Goal: Find specific page/section: Find specific page/section

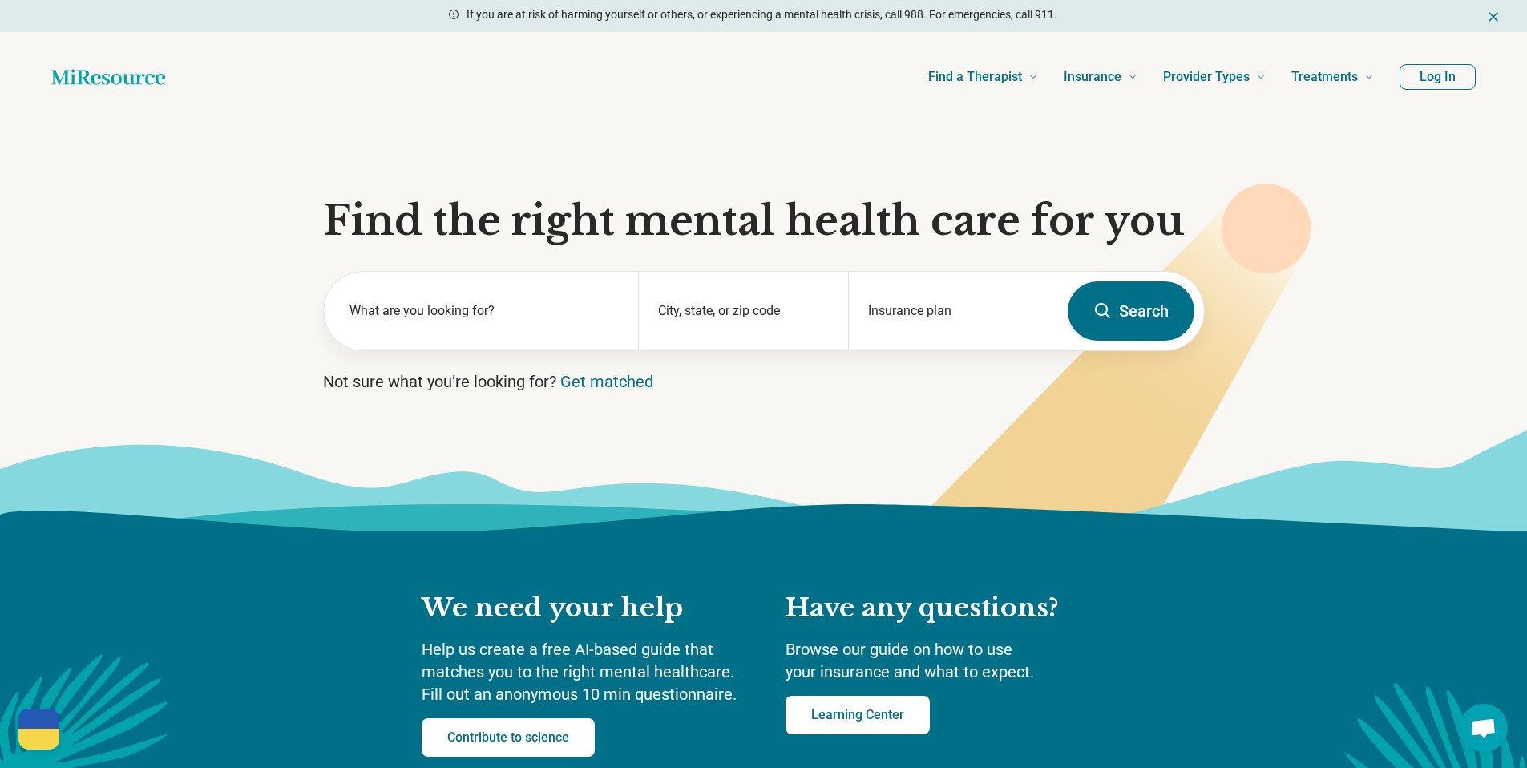
click at [1447, 70] on button "Log In" at bounding box center [1438, 77] width 76 height 26
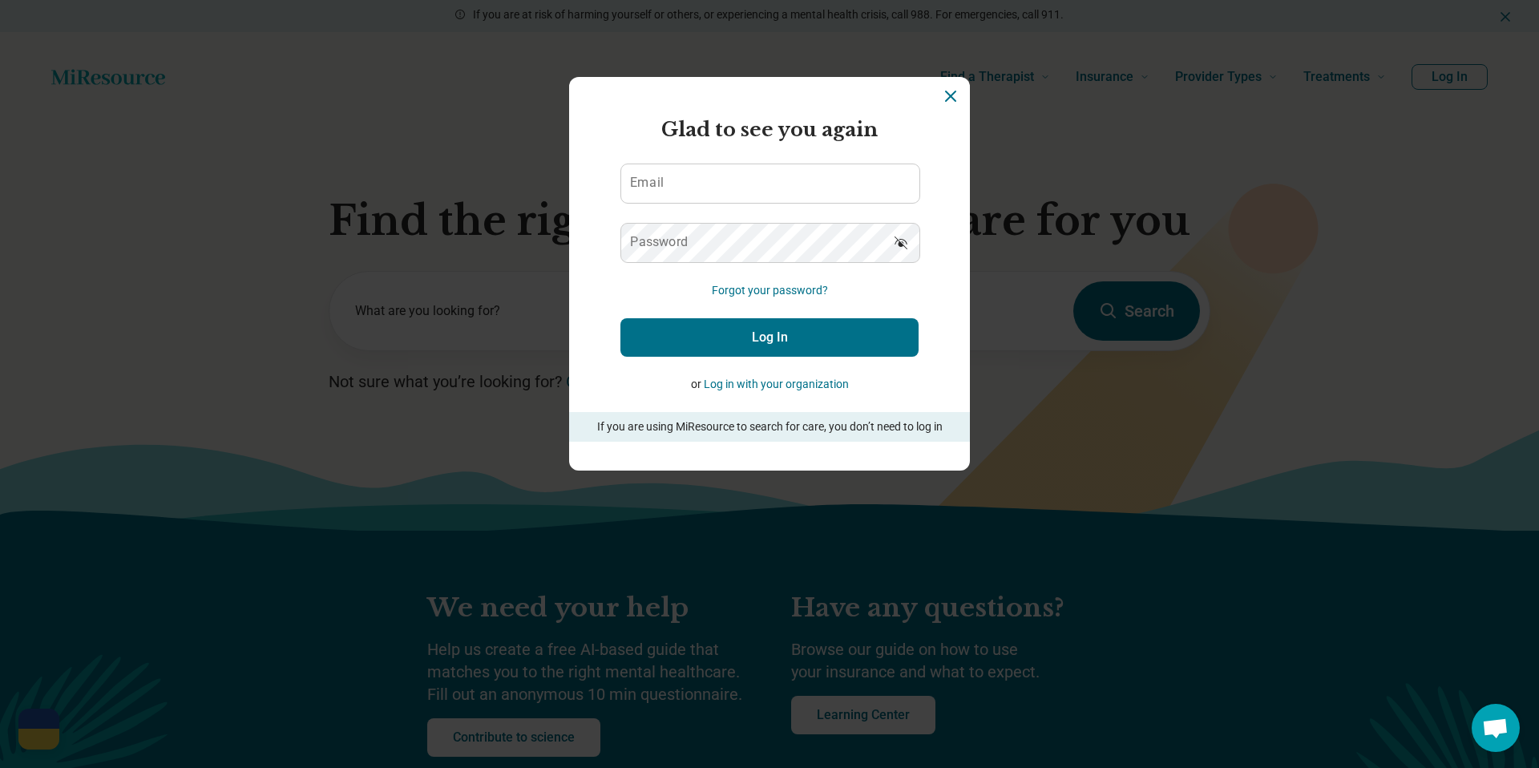
click at [949, 102] on icon "Dismiss" at bounding box center [950, 96] width 19 height 19
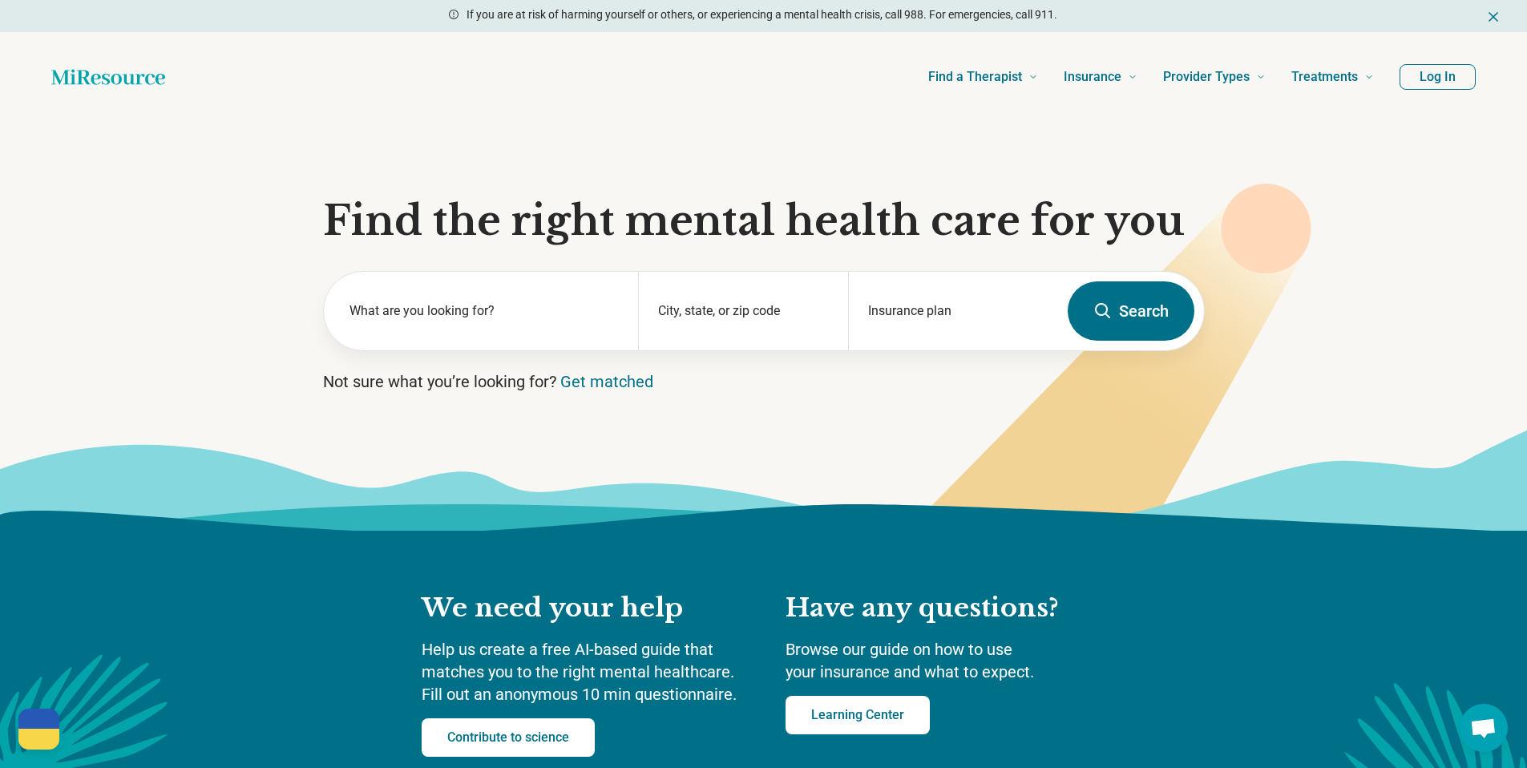
click at [308, 171] on section "Find the right mental health care for you What are you looking for? City, state…" at bounding box center [763, 326] width 1527 height 409
click at [1451, 83] on button "Log In" at bounding box center [1438, 77] width 76 height 26
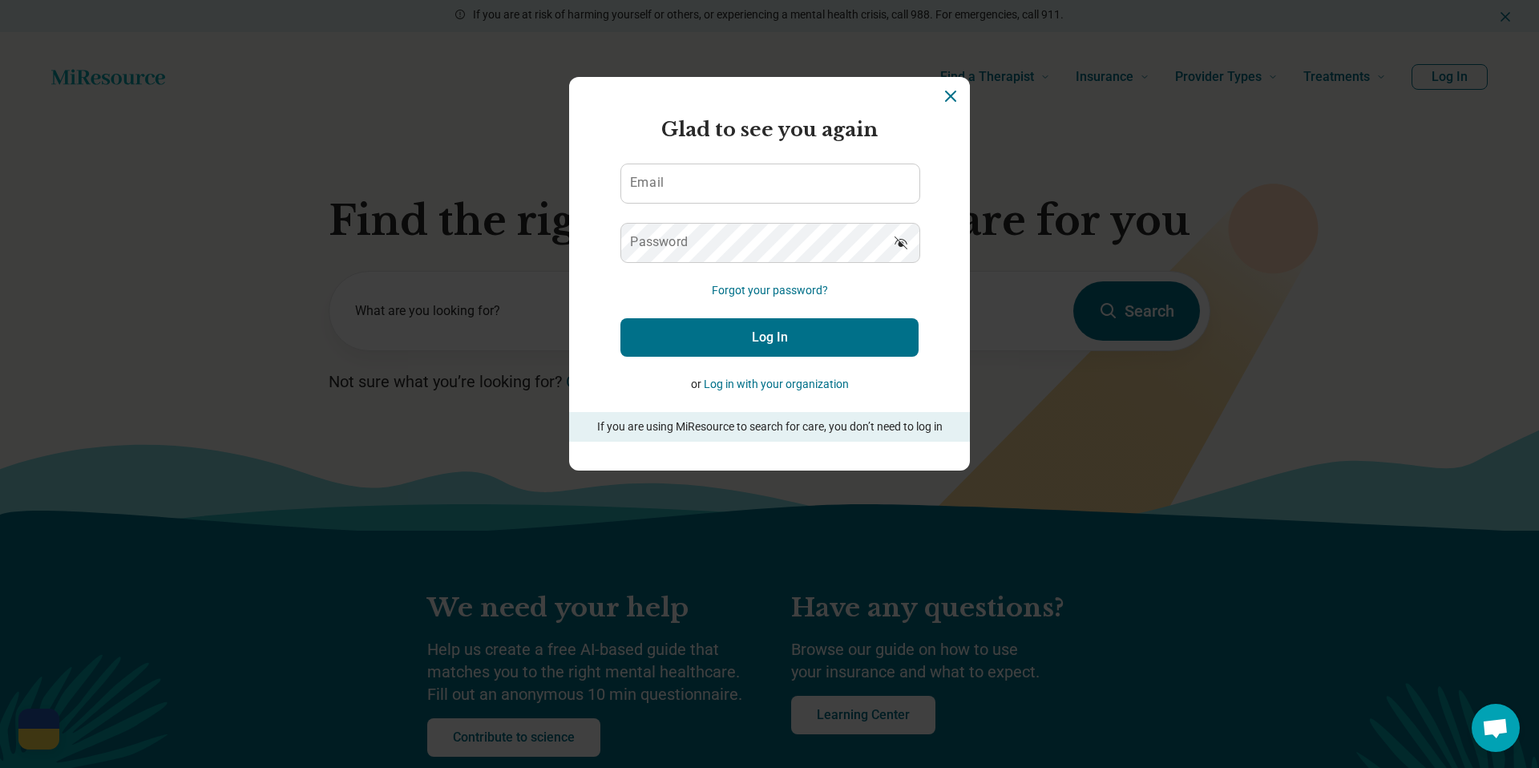
click at [949, 97] on icon "Dismiss" at bounding box center [950, 96] width 19 height 19
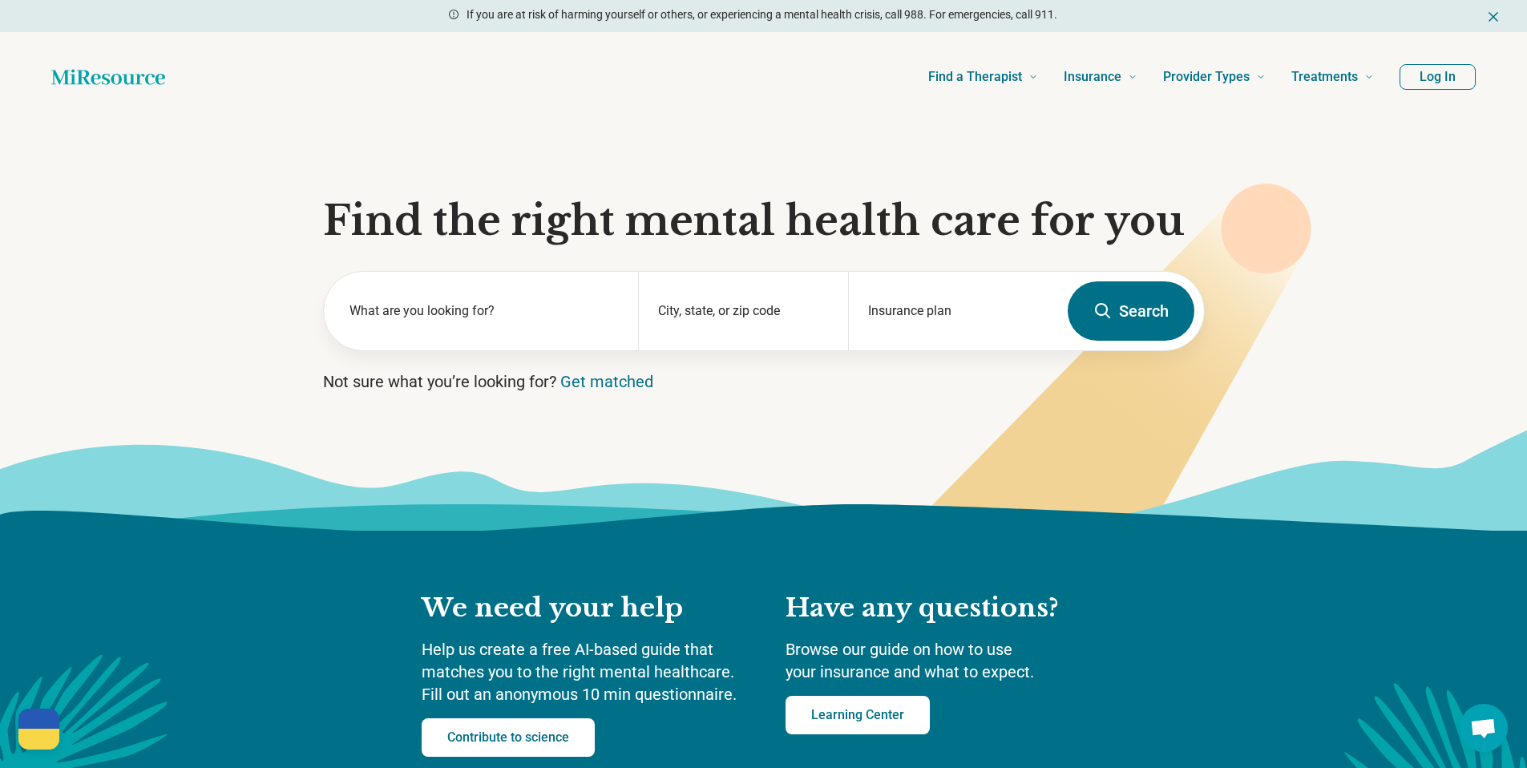
click at [938, 479] on icon at bounding box center [763, 480] width 1527 height 102
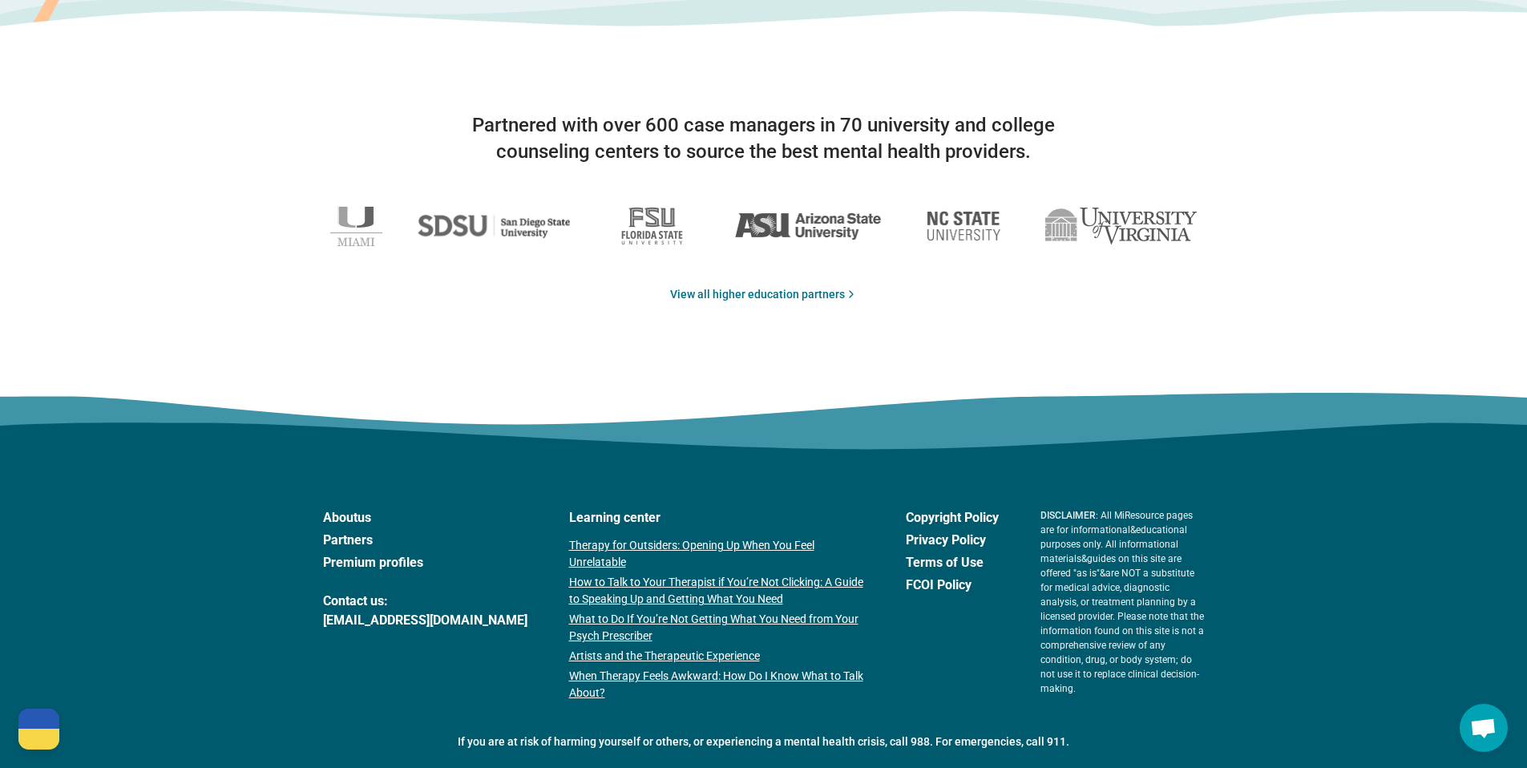
scroll to position [2568, 0]
click at [351, 545] on link "Partners" at bounding box center [425, 539] width 204 height 19
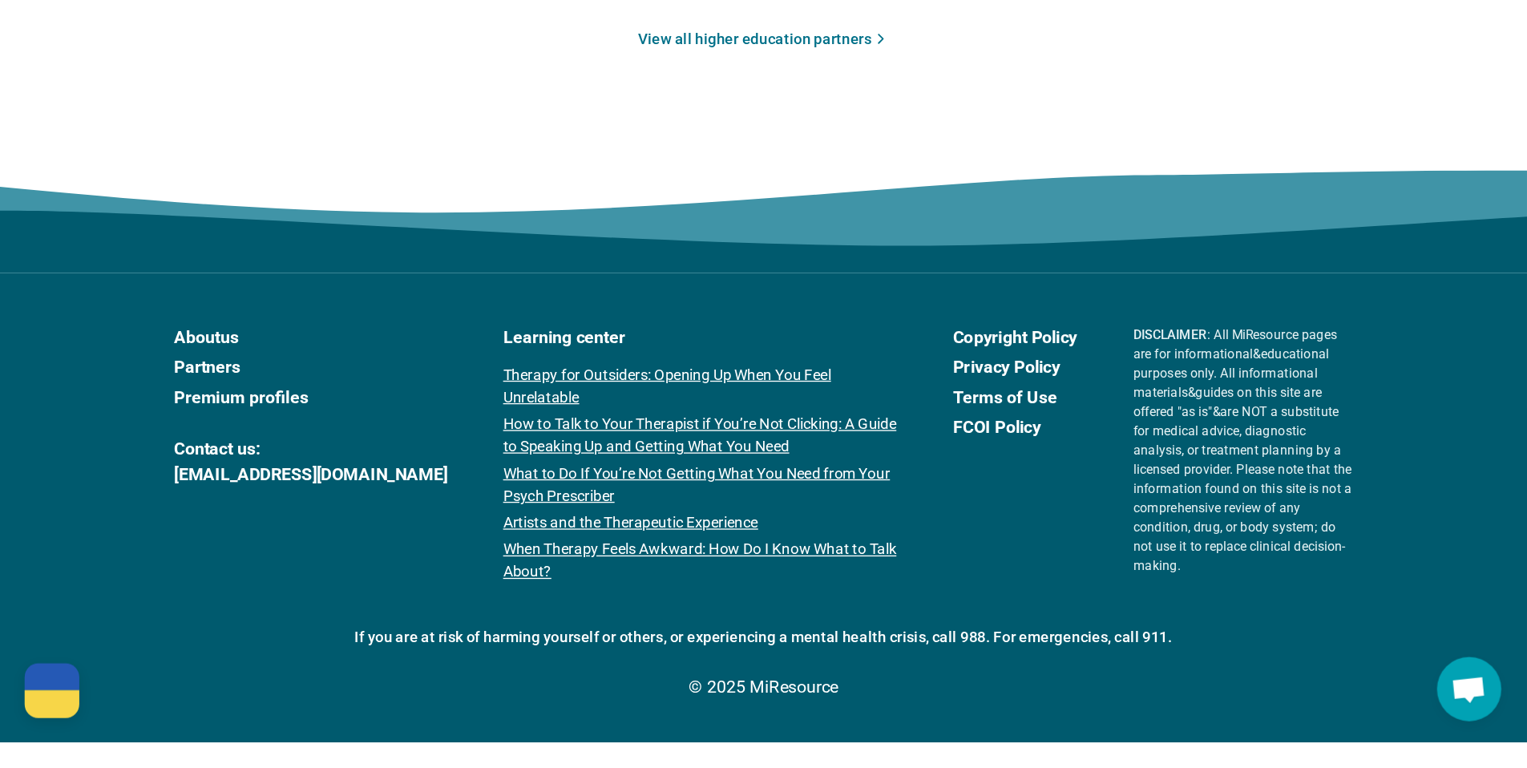
scroll to position [2620, 0]
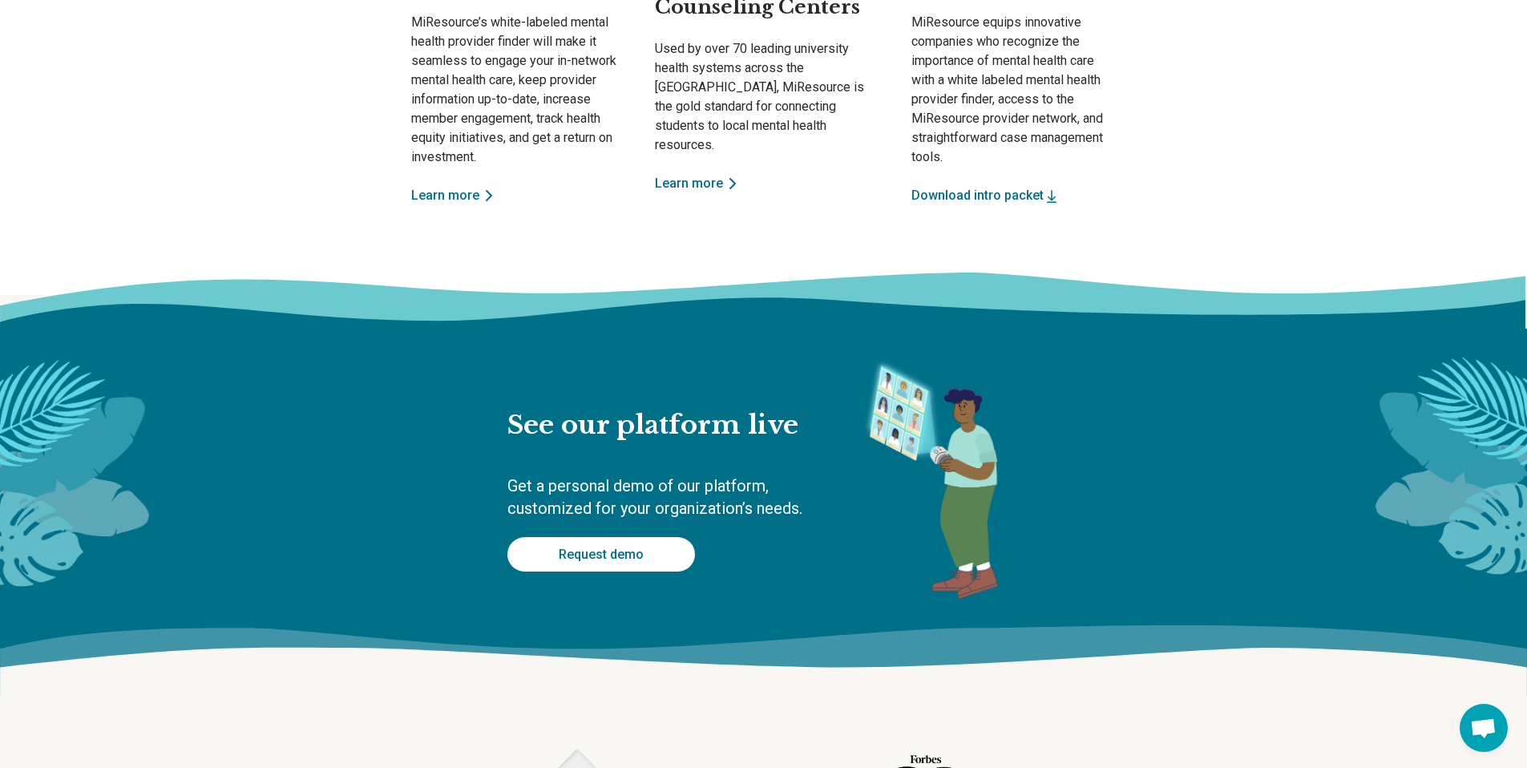
scroll to position [484, 0]
